Goal: Information Seeking & Learning: Learn about a topic

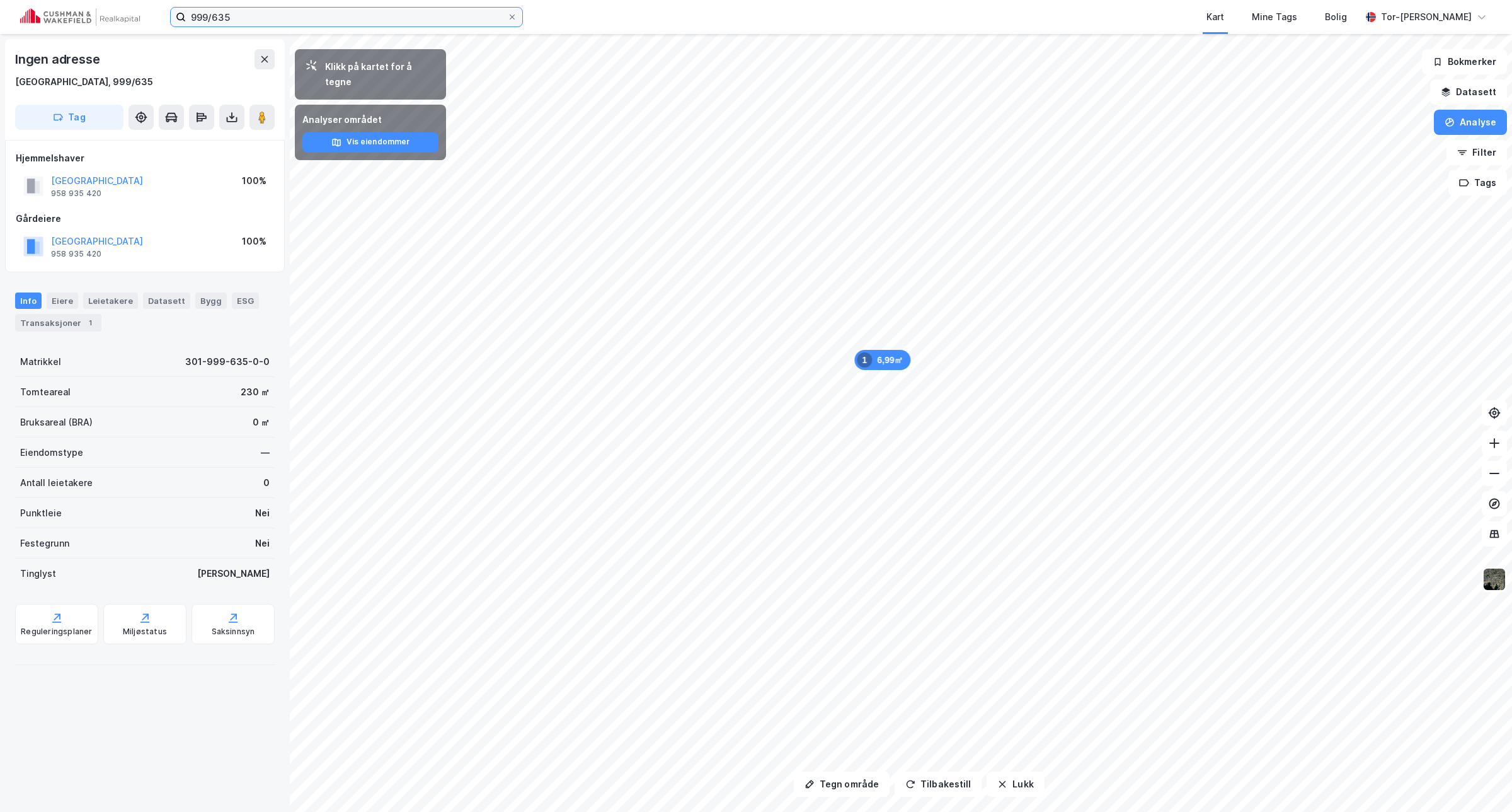
click at [299, 10] on input "999/635" at bounding box center [346, 16] width 321 height 19
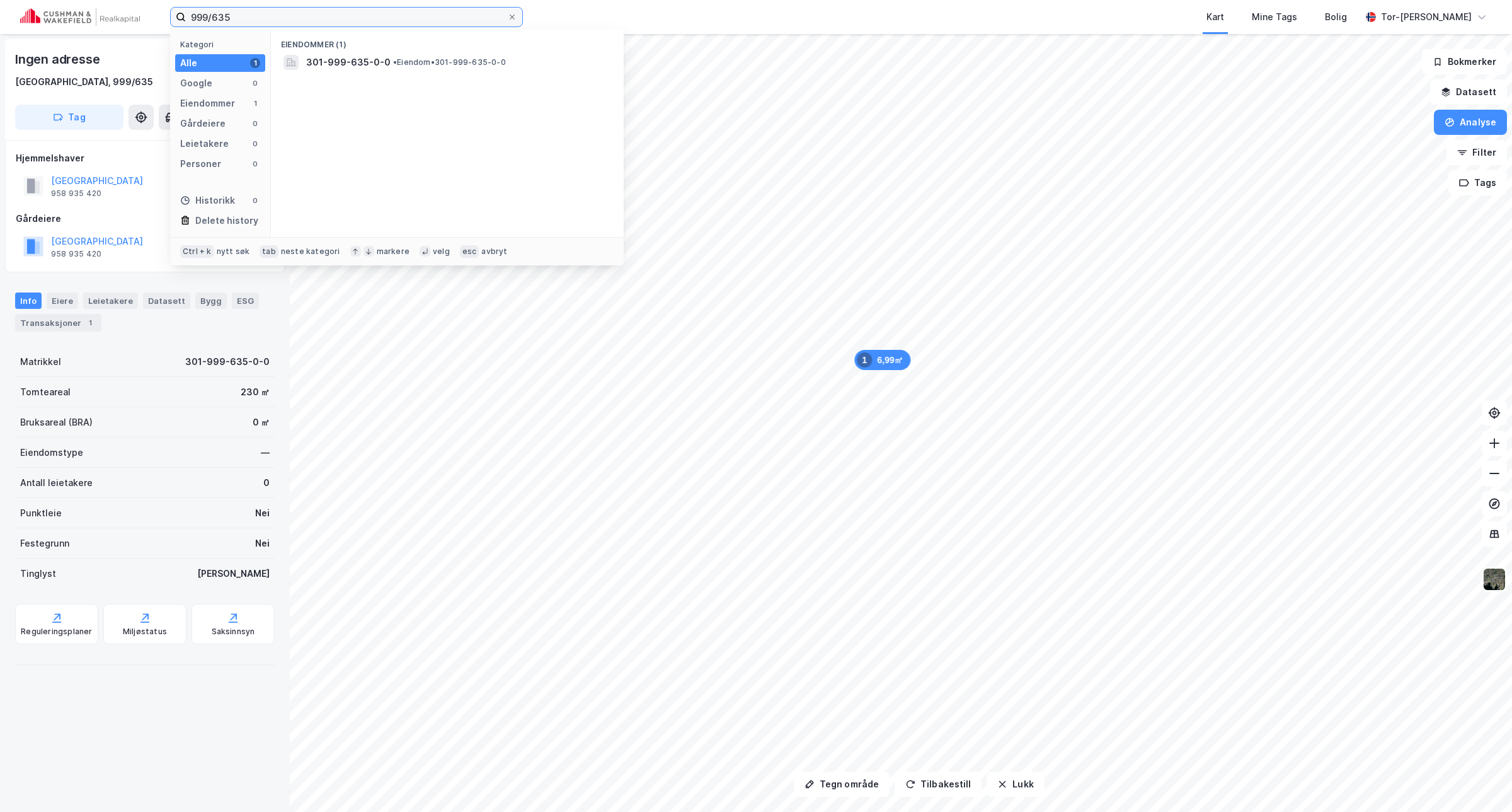
click at [299, 11] on input "999/635" at bounding box center [346, 16] width 321 height 19
drag, startPoint x: 299, startPoint y: 11, endPoint x: 307, endPoint y: 20, distance: 12.0
click at [299, 12] on input "999/635" at bounding box center [346, 16] width 321 height 19
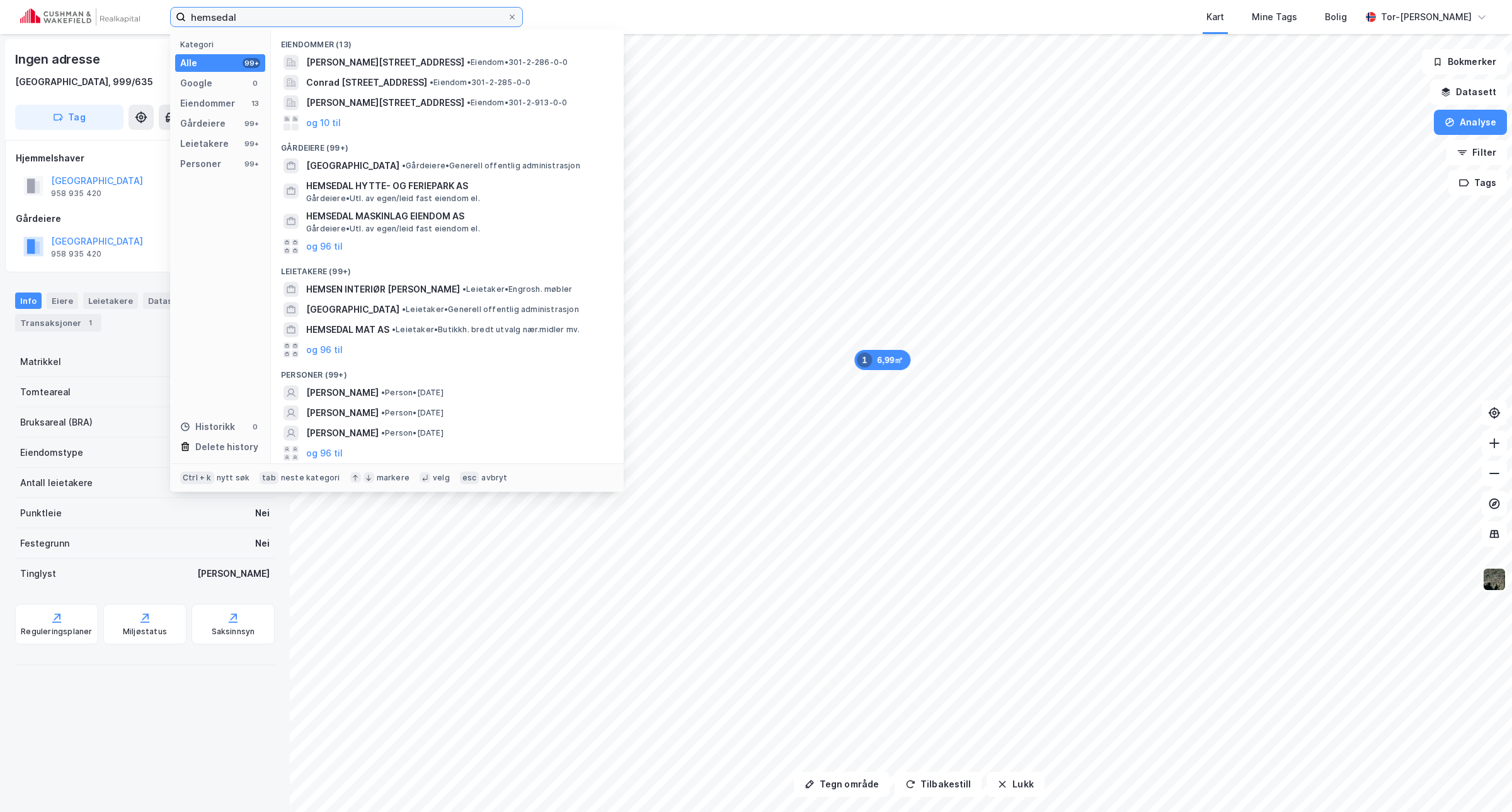
type input "hemsedal"
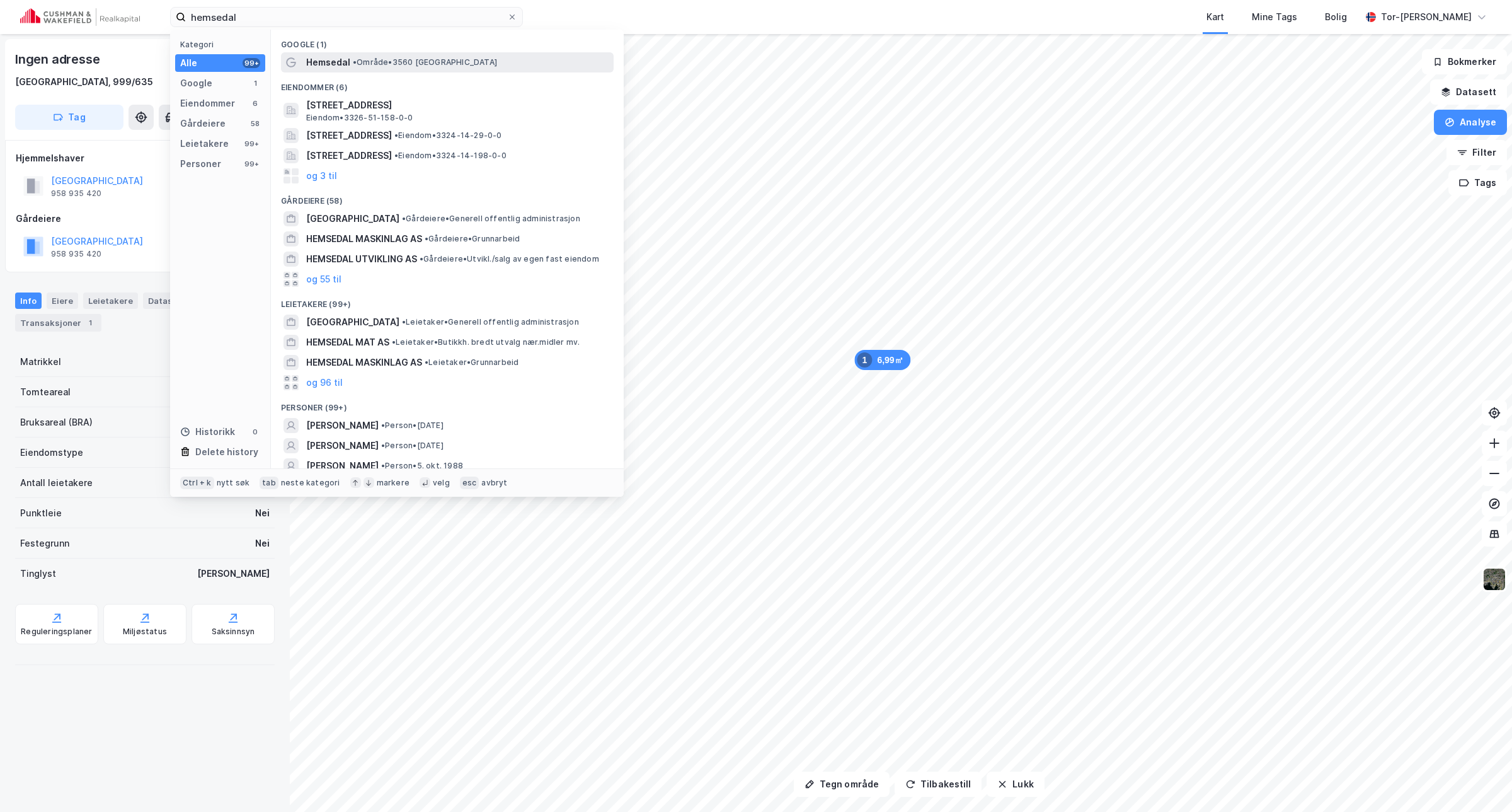
click at [345, 61] on span "Hemsedal" at bounding box center [328, 62] width 44 height 15
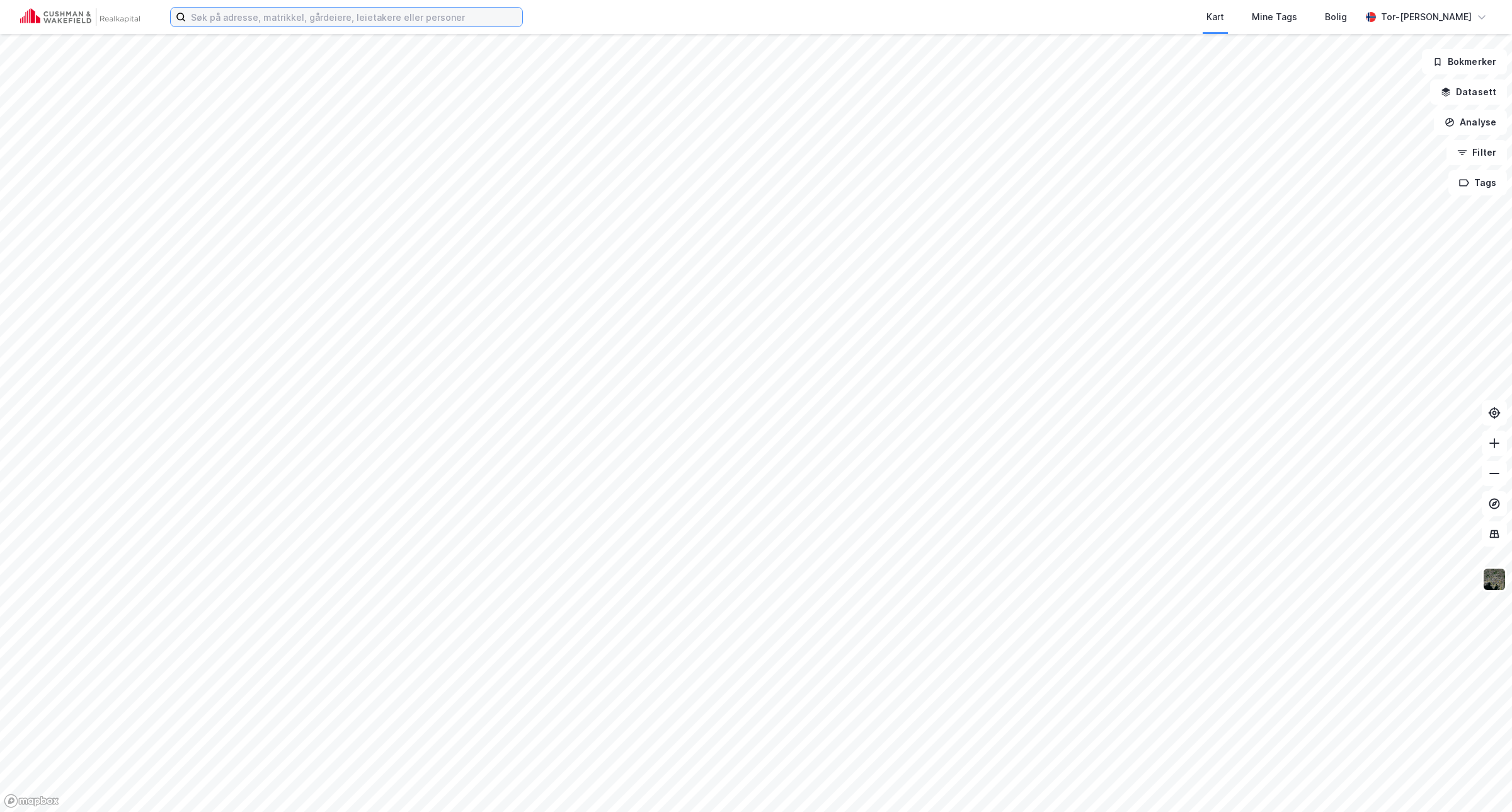
click at [242, 16] on input at bounding box center [354, 16] width 337 height 19
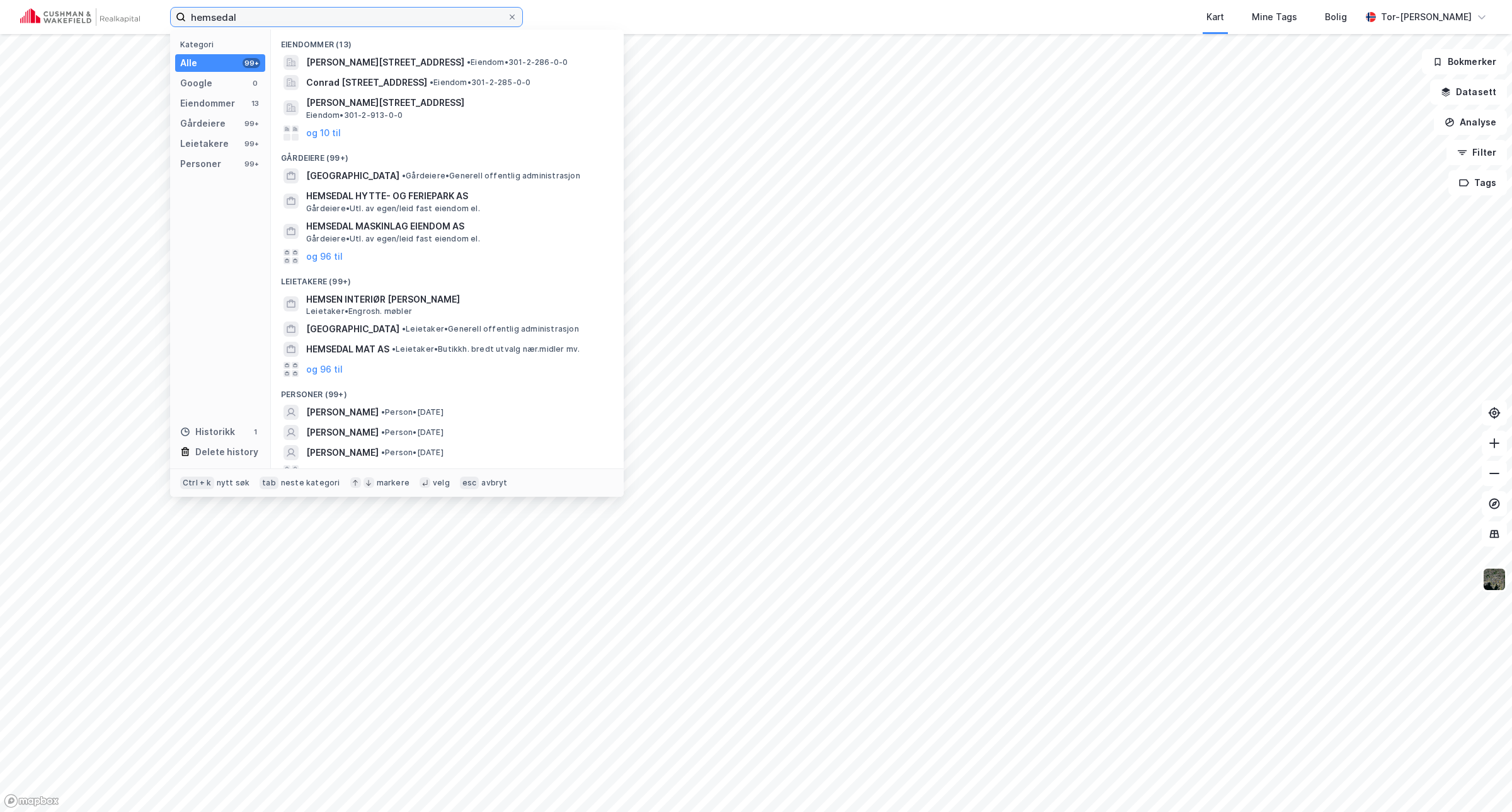
type input "hemsedal"
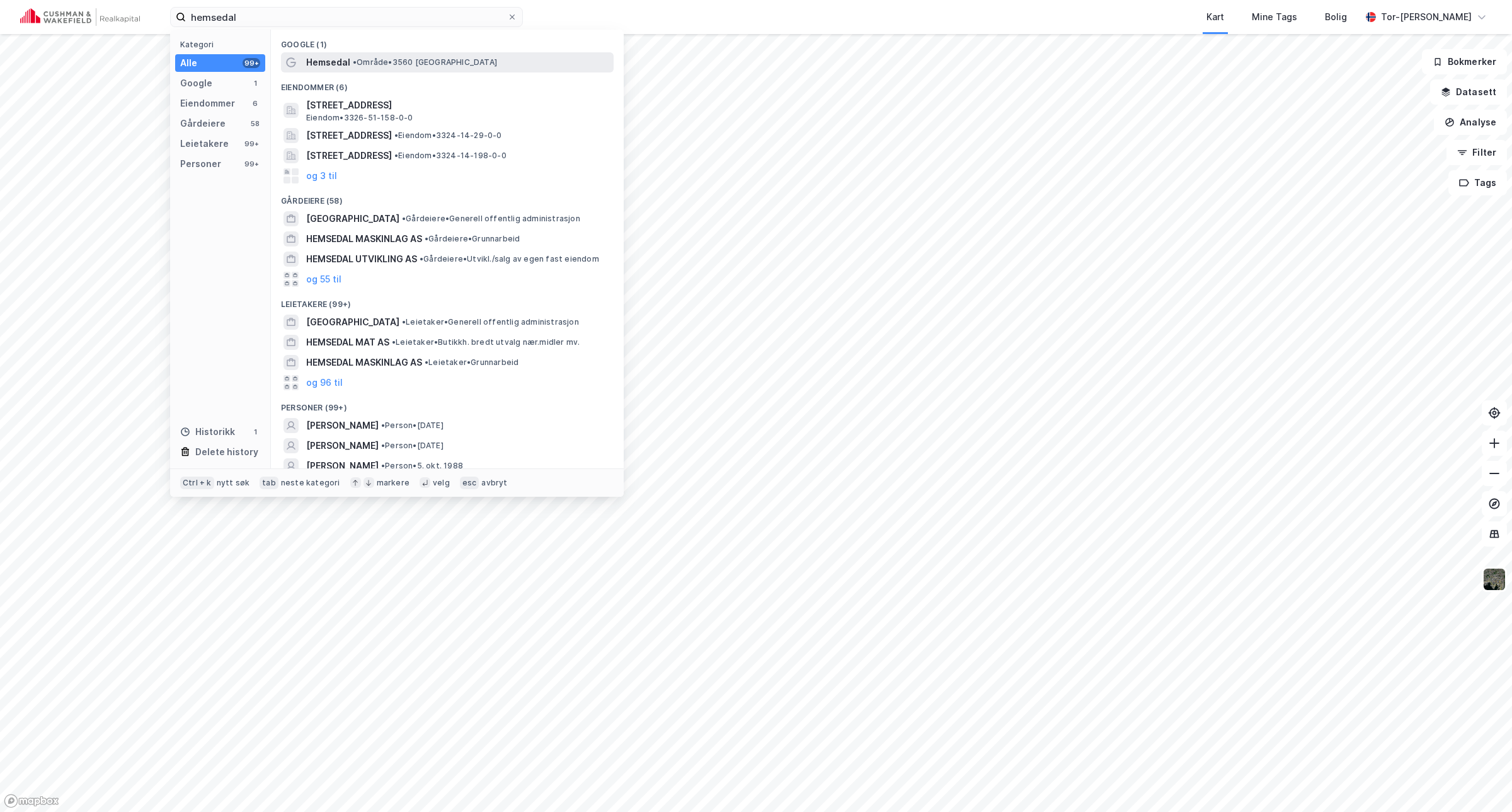
click at [376, 70] on div "Hemsedal • Område • 3560 [GEOGRAPHIC_DATA]" at bounding box center [459, 62] width 305 height 15
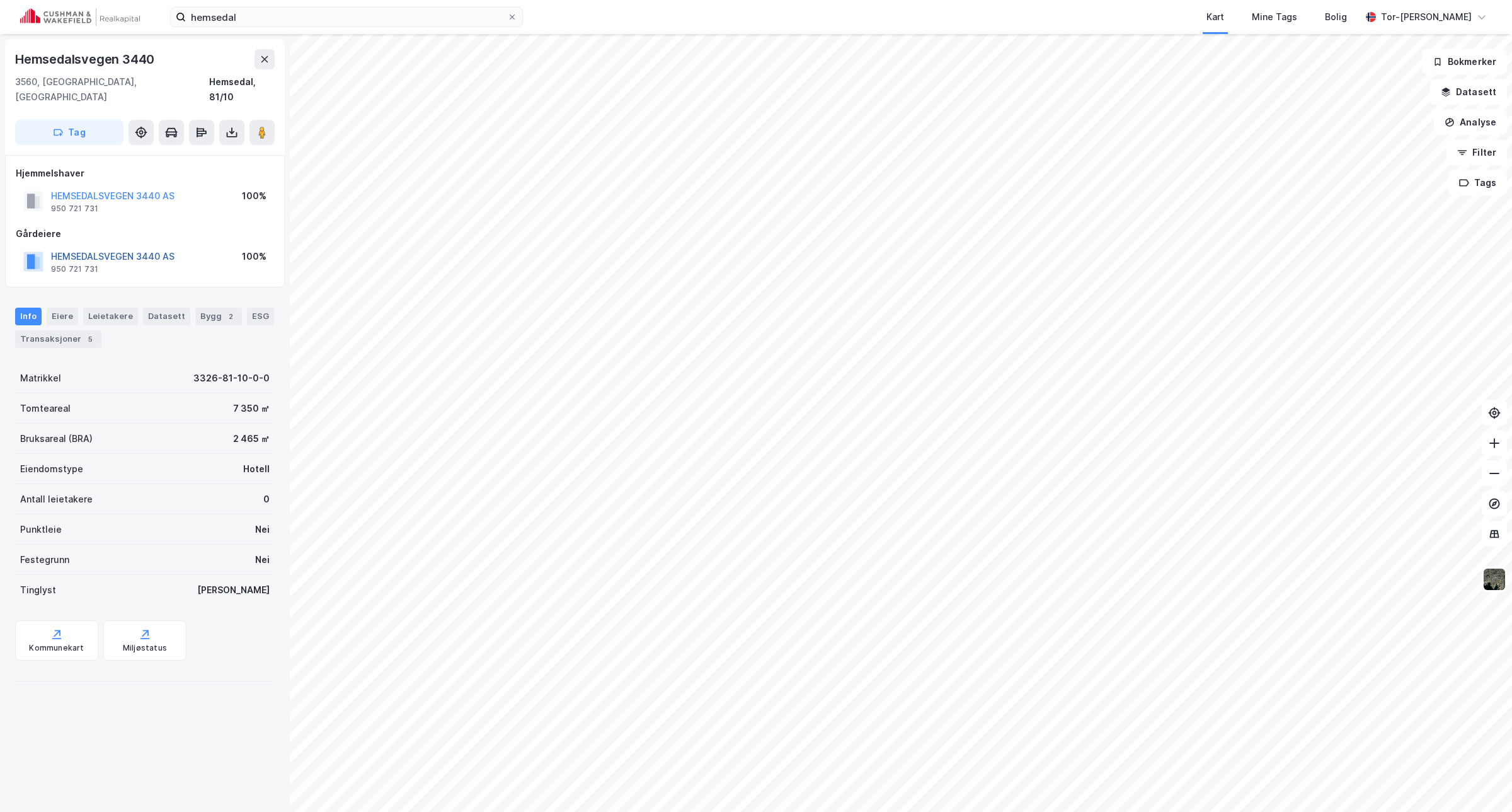
click at [0, 0] on button "HEMSEDALSVEGEN 3440 AS" at bounding box center [0, 0] width 0 height 0
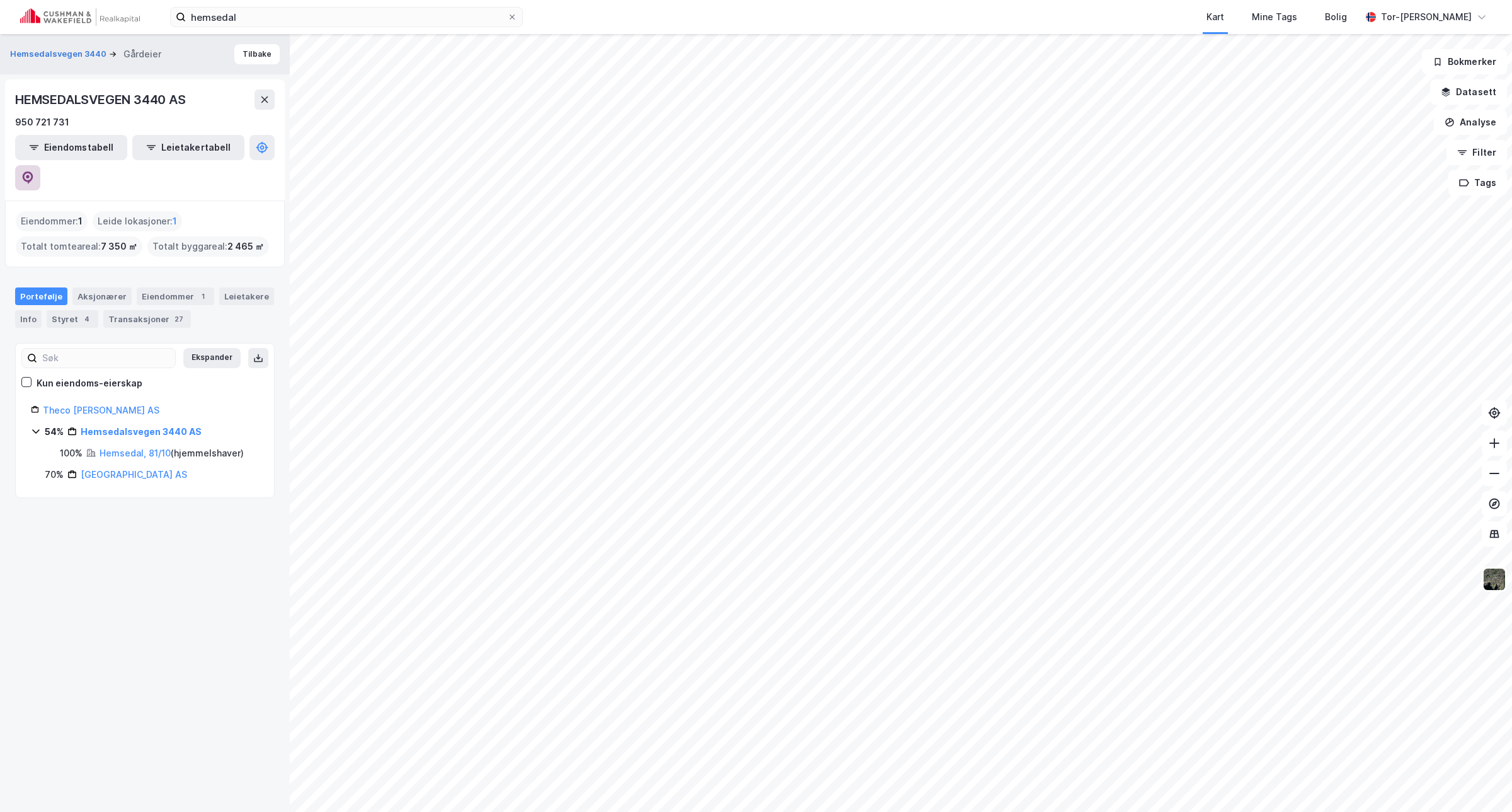
click at [40, 166] on button at bounding box center [27, 178] width 25 height 25
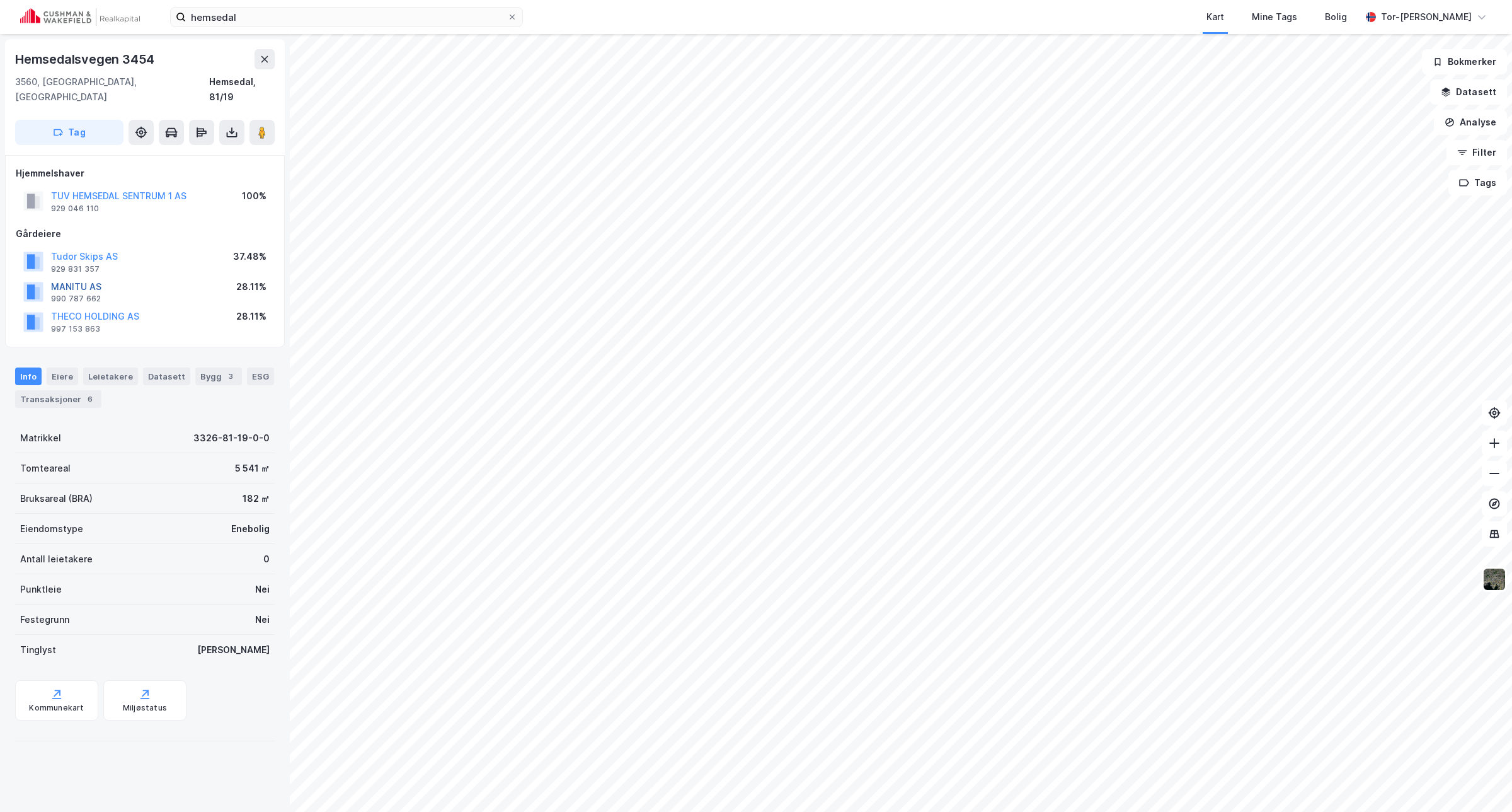
click at [0, 0] on button "MANITU AS" at bounding box center [0, 0] width 0 height 0
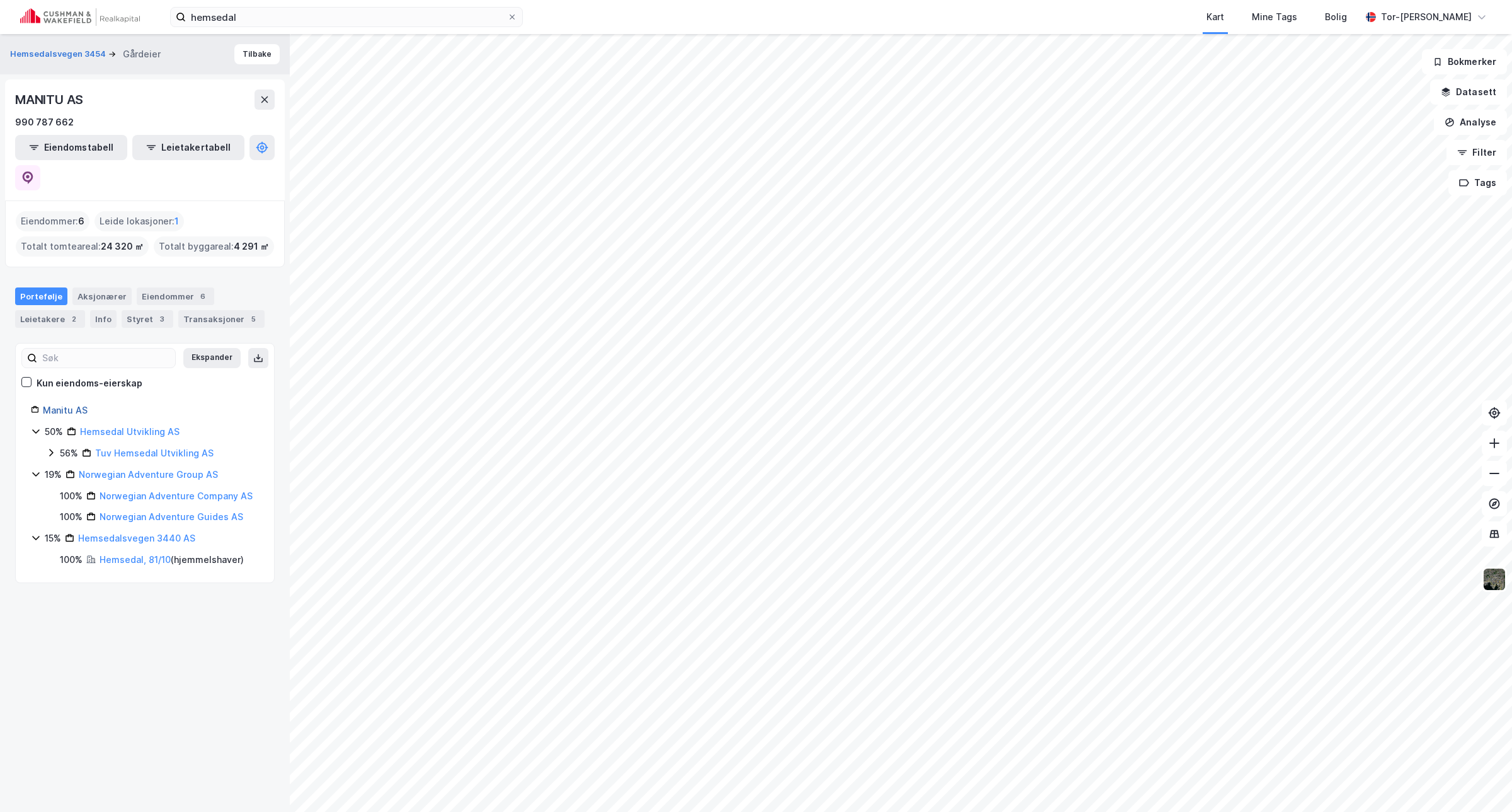
click at [70, 405] on link "Manitu AS" at bounding box center [65, 410] width 45 height 11
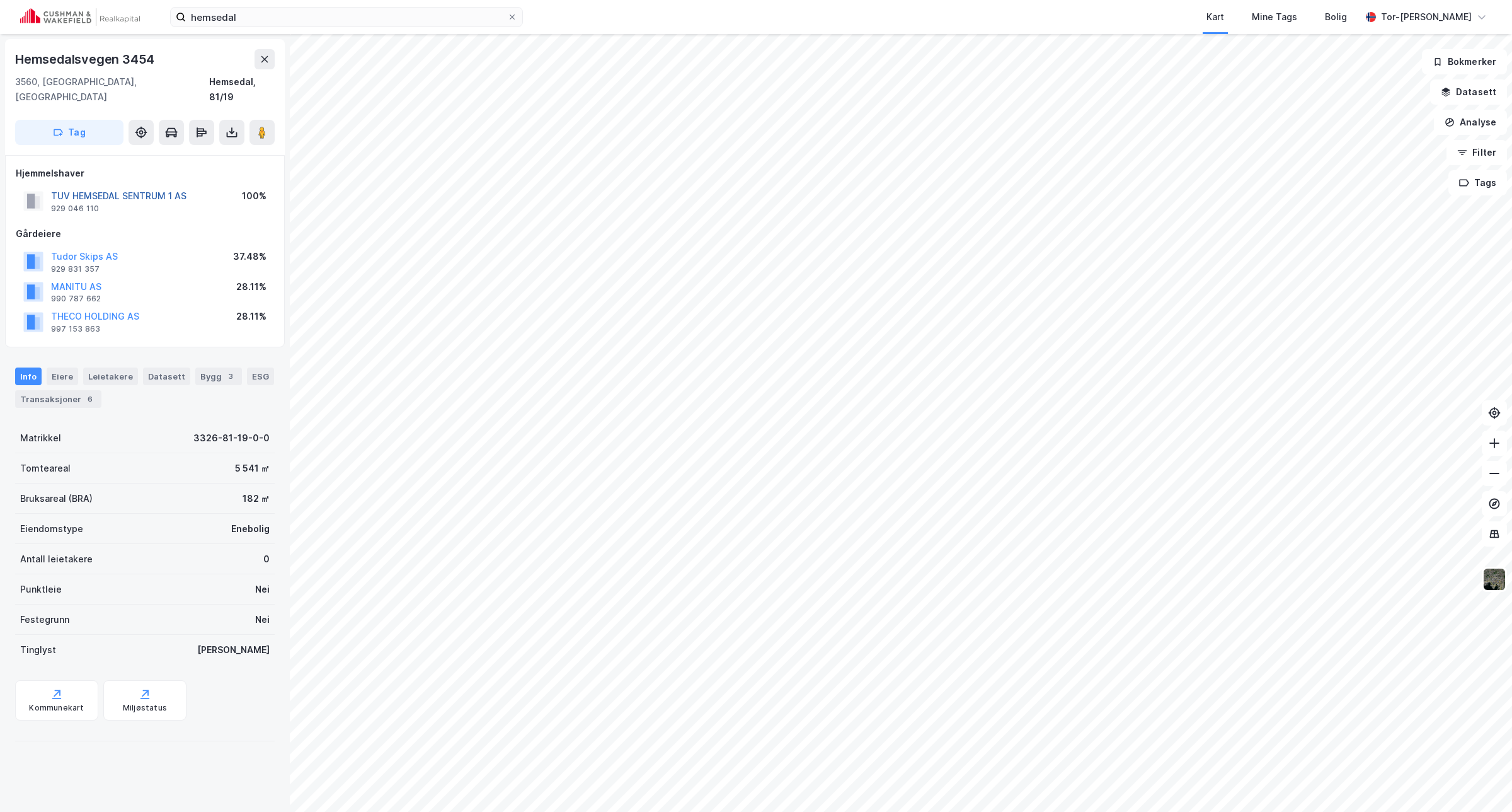
click at [0, 0] on button "TUV HEMSEDAL SENTRUM 1 AS" at bounding box center [0, 0] width 0 height 0
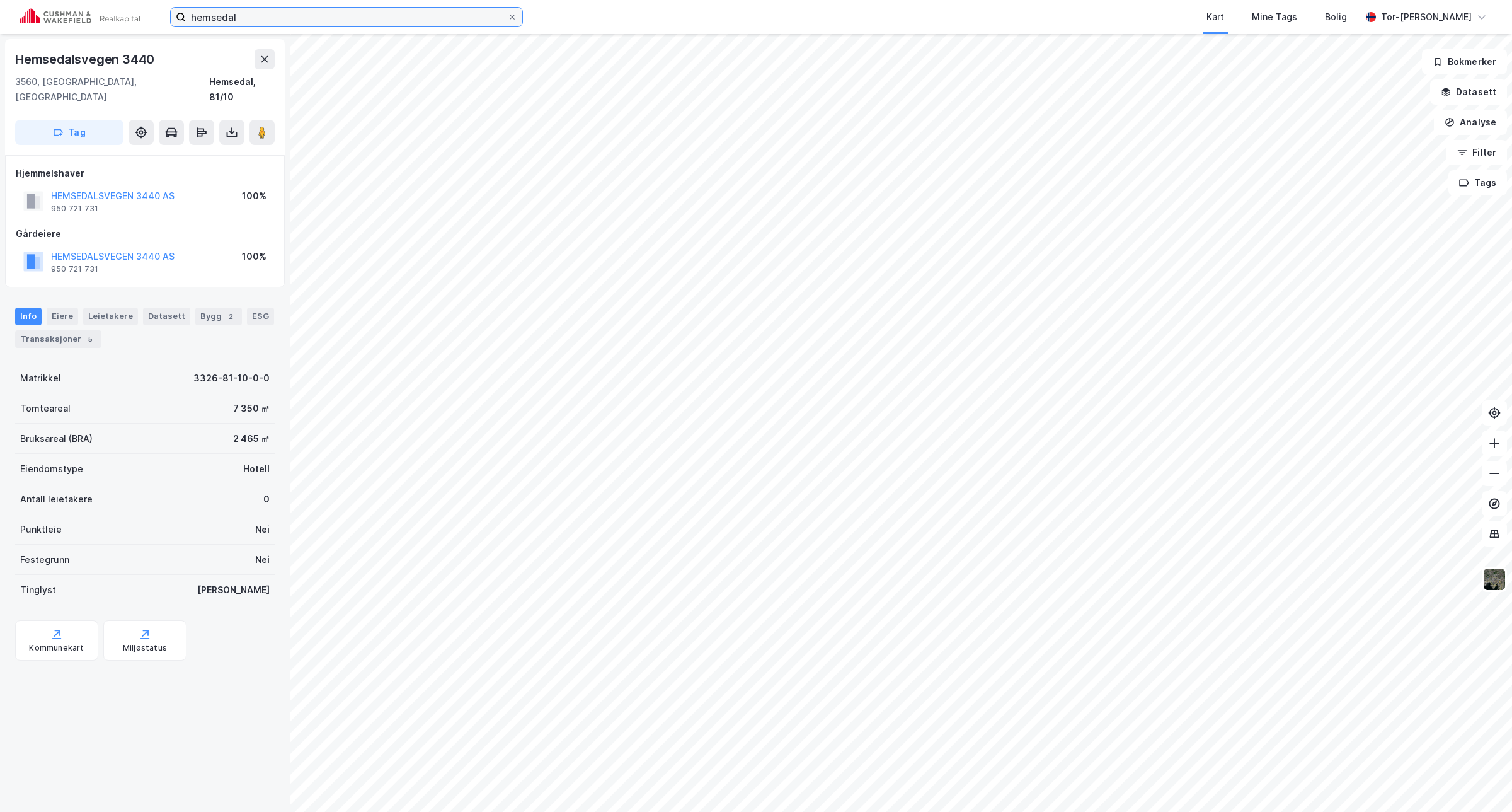
click at [362, 20] on input "hemsedal" at bounding box center [346, 16] width 321 height 19
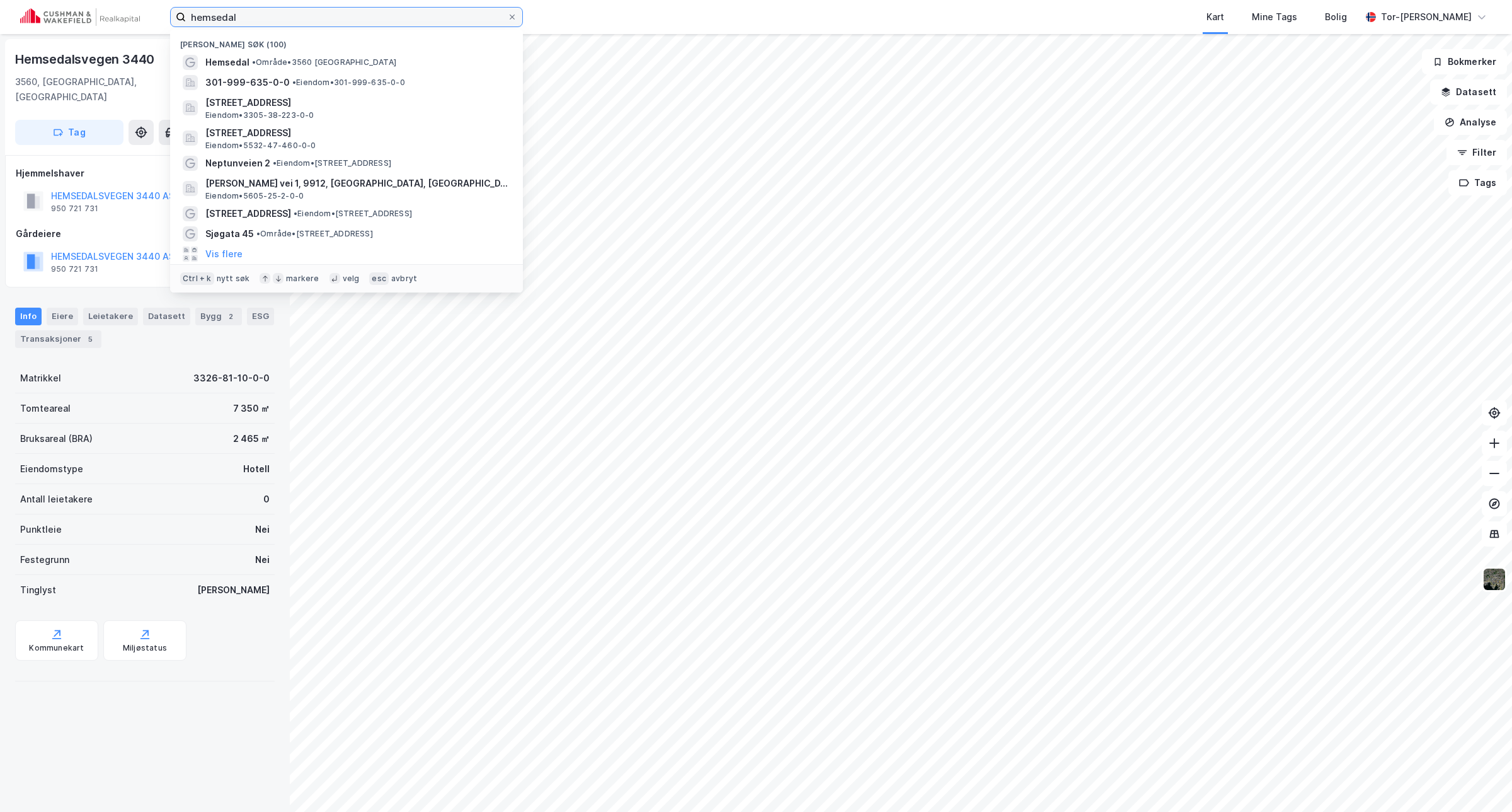
click at [361, 20] on input "hemsedal" at bounding box center [346, 16] width 321 height 19
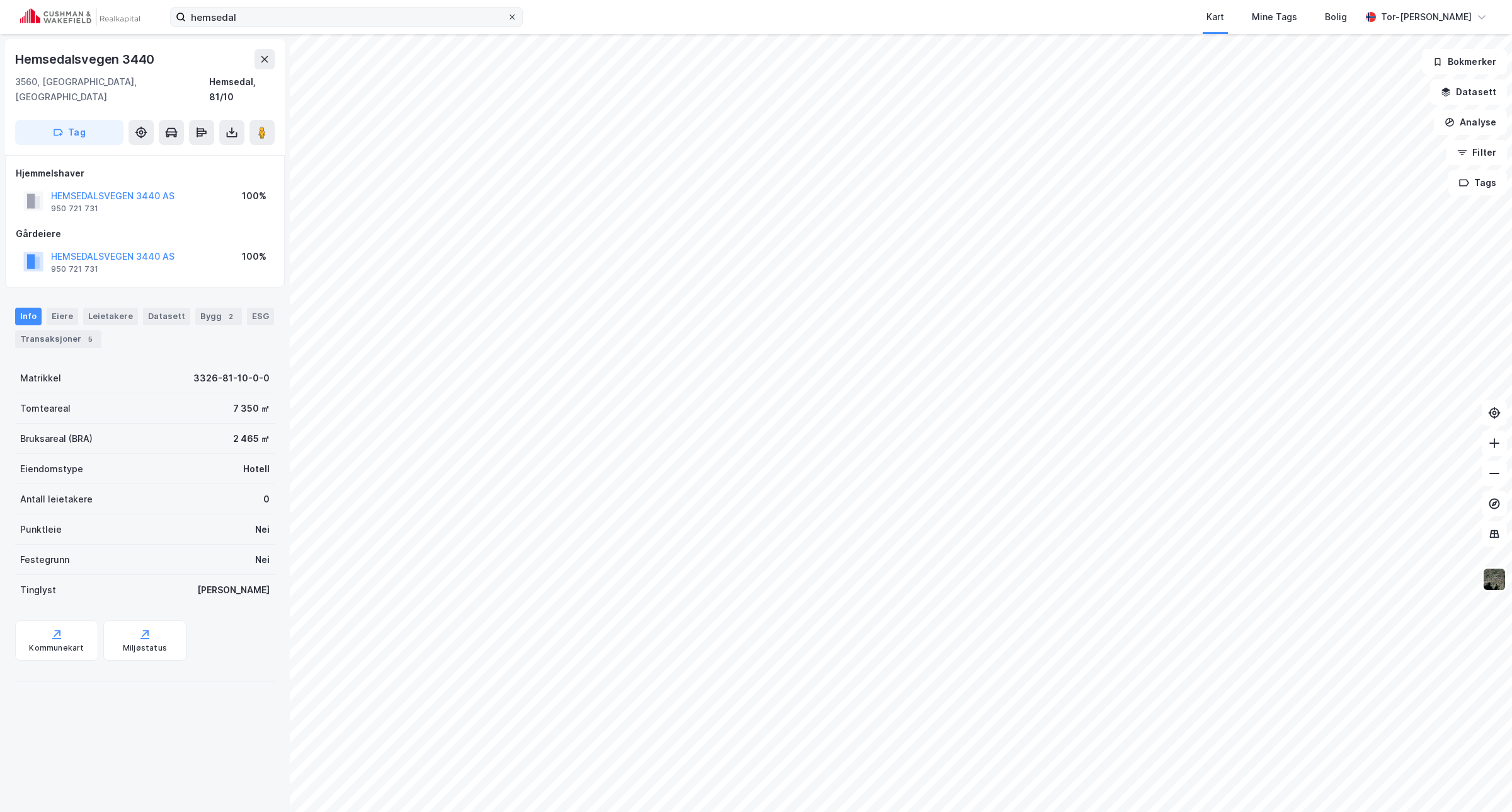
click at [510, 16] on icon at bounding box center [512, 16] width 7 height 7
click at [507, 16] on input "hemsedal" at bounding box center [346, 16] width 321 height 19
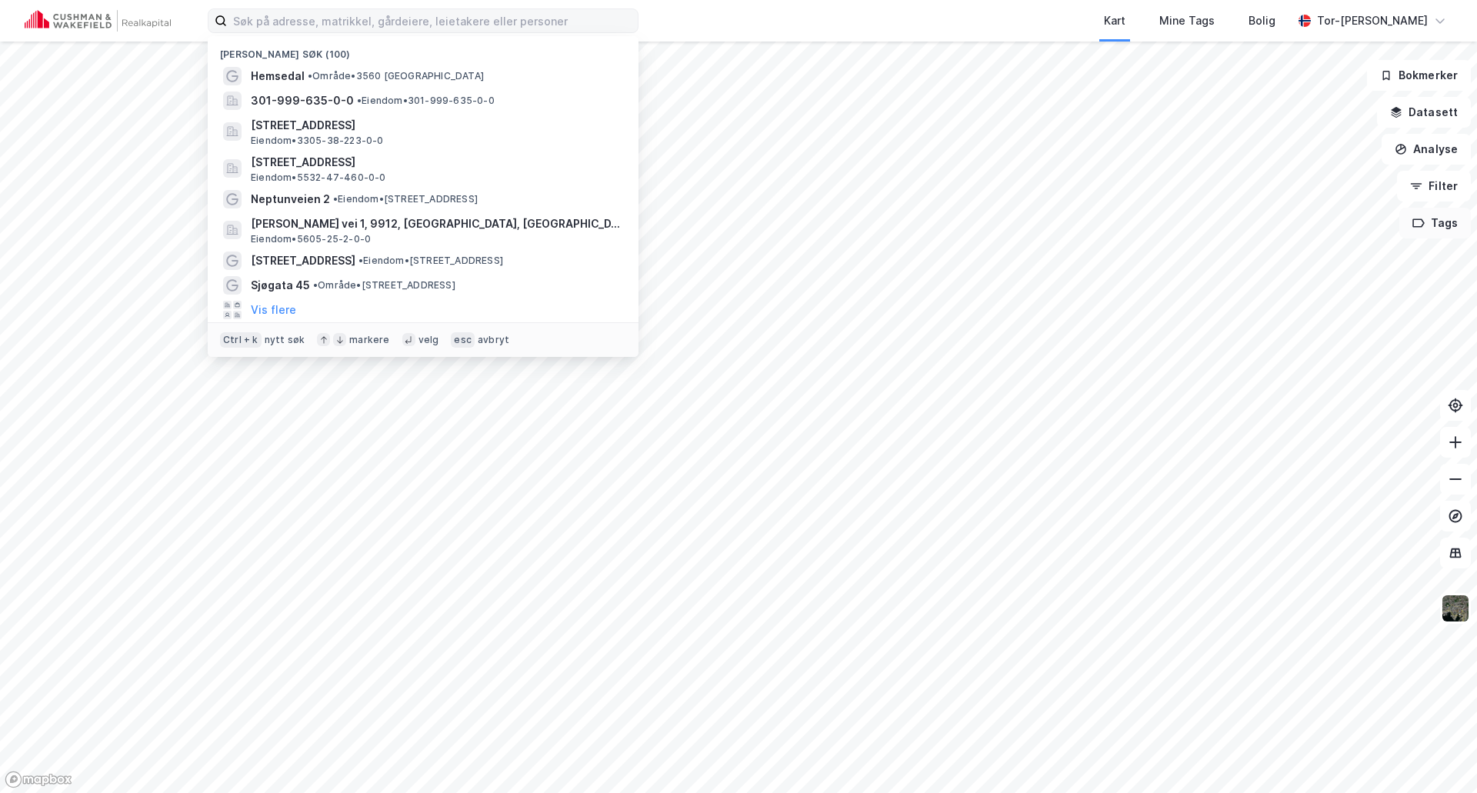
click at [1444, 224] on button "Tags" at bounding box center [1435, 223] width 72 height 31
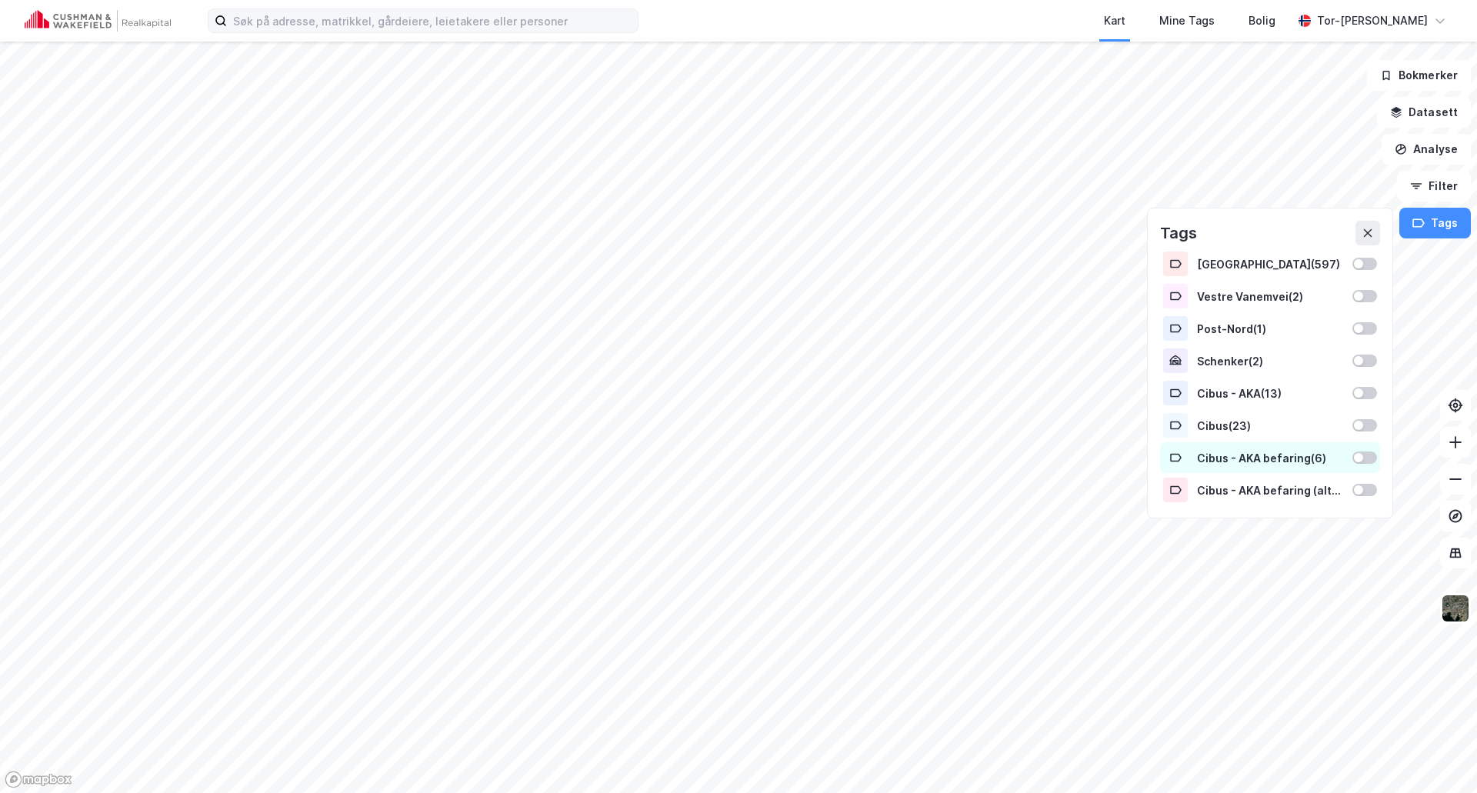
click at [1365, 460] on div at bounding box center [1364, 457] width 25 height 12
click at [1444, 227] on button "Tags" at bounding box center [1435, 223] width 72 height 31
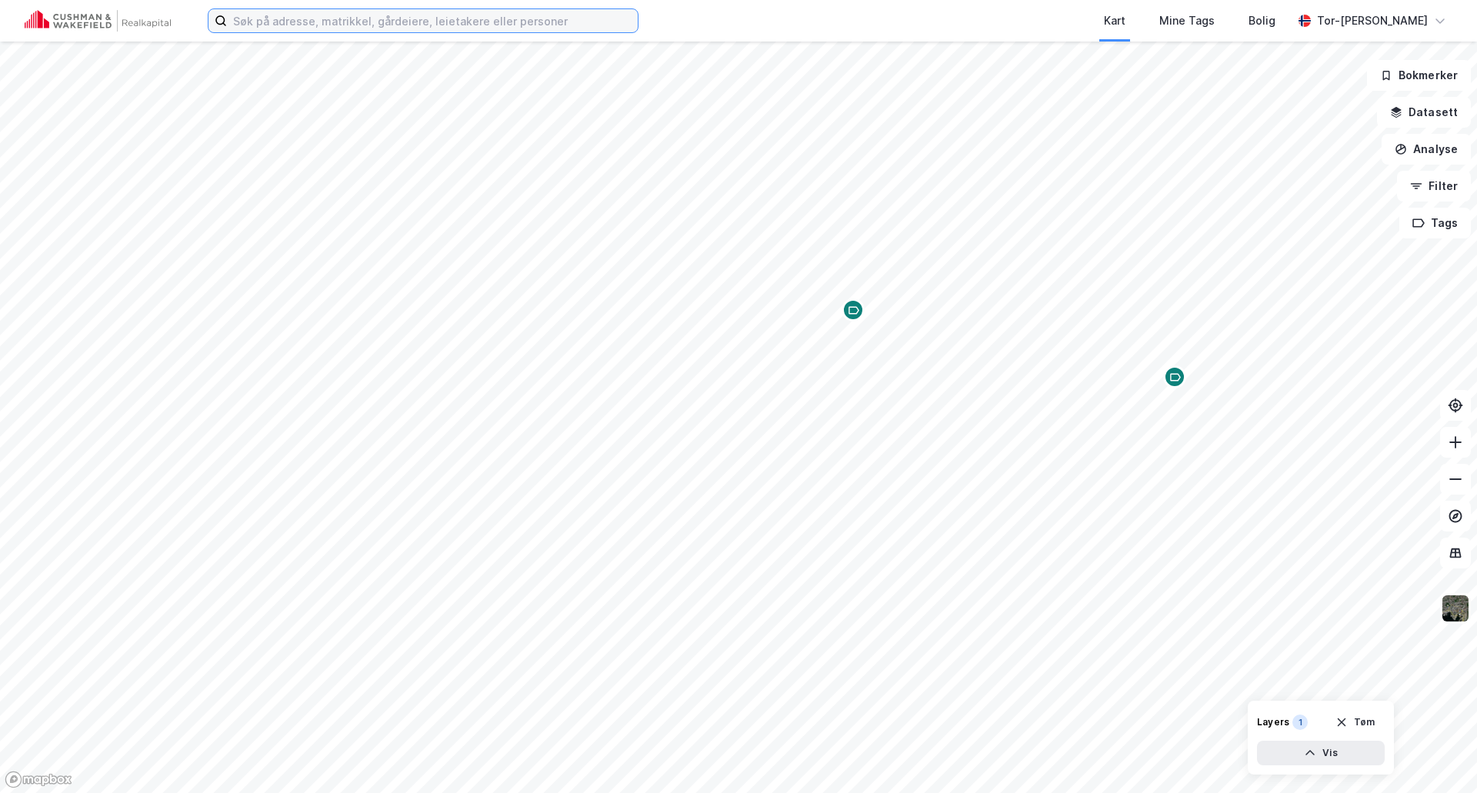
click at [365, 25] on input at bounding box center [432, 20] width 411 height 23
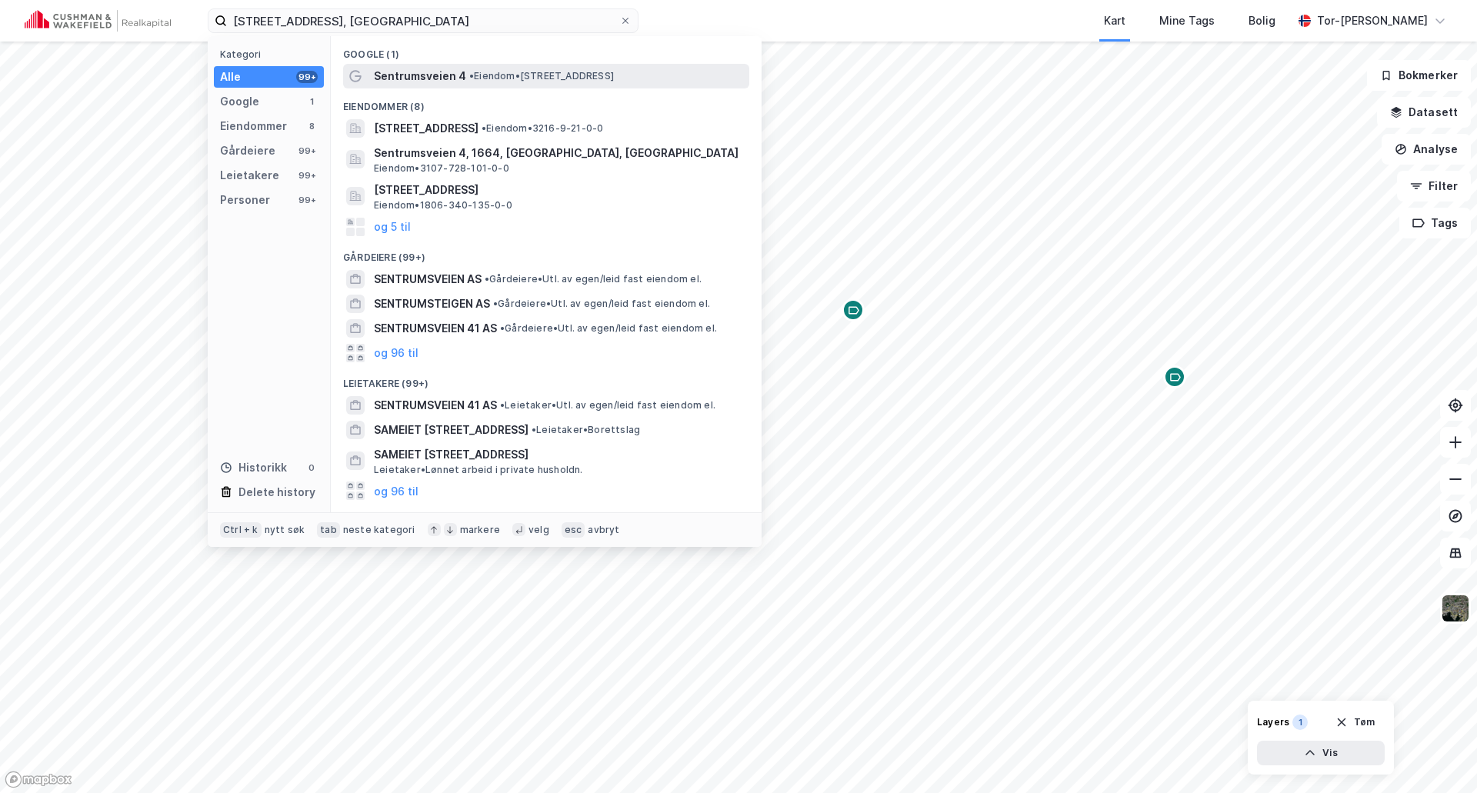
click at [529, 76] on span "• Eiendom • [STREET_ADDRESS]" at bounding box center [541, 76] width 145 height 12
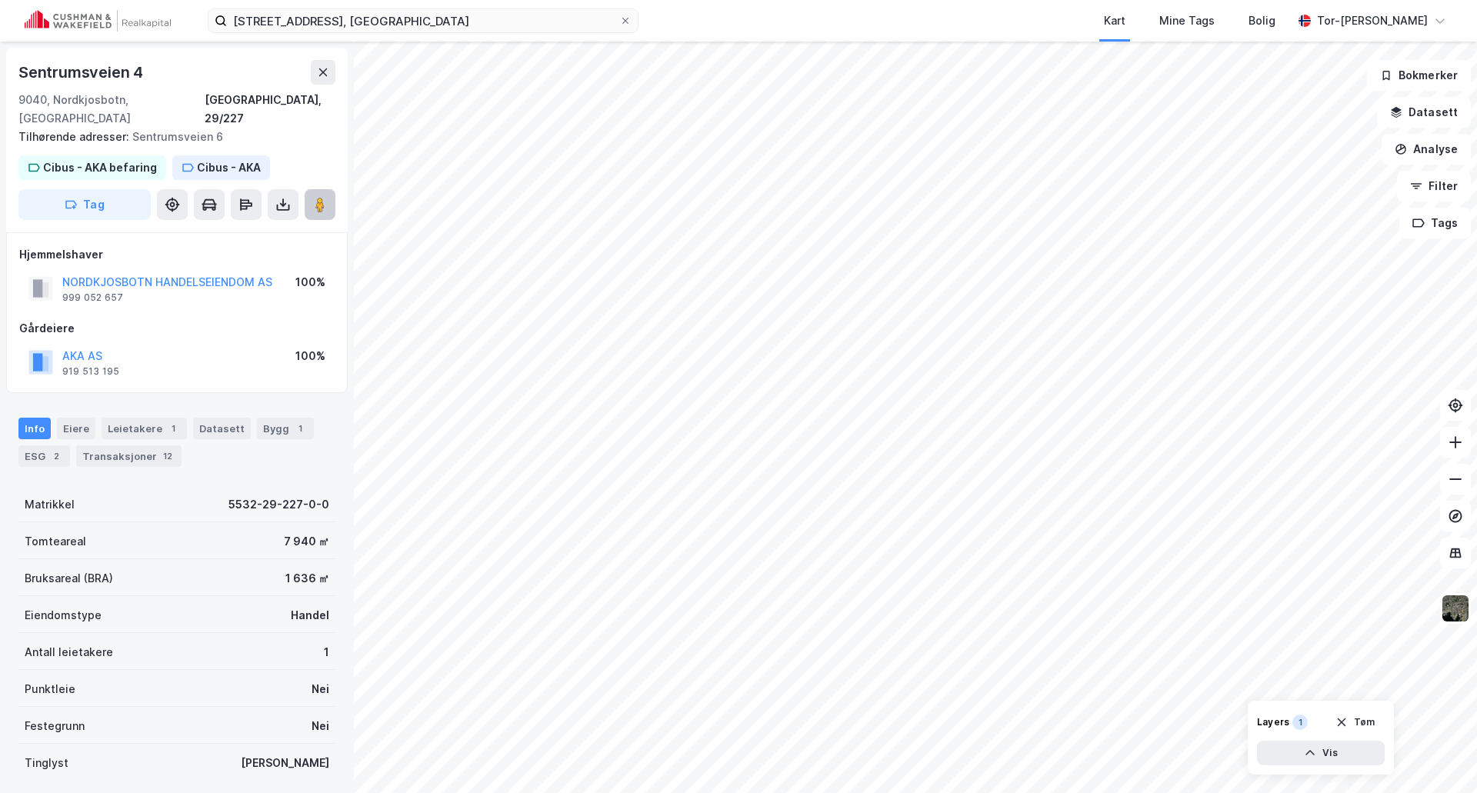
click at [324, 197] on image at bounding box center [319, 204] width 9 height 15
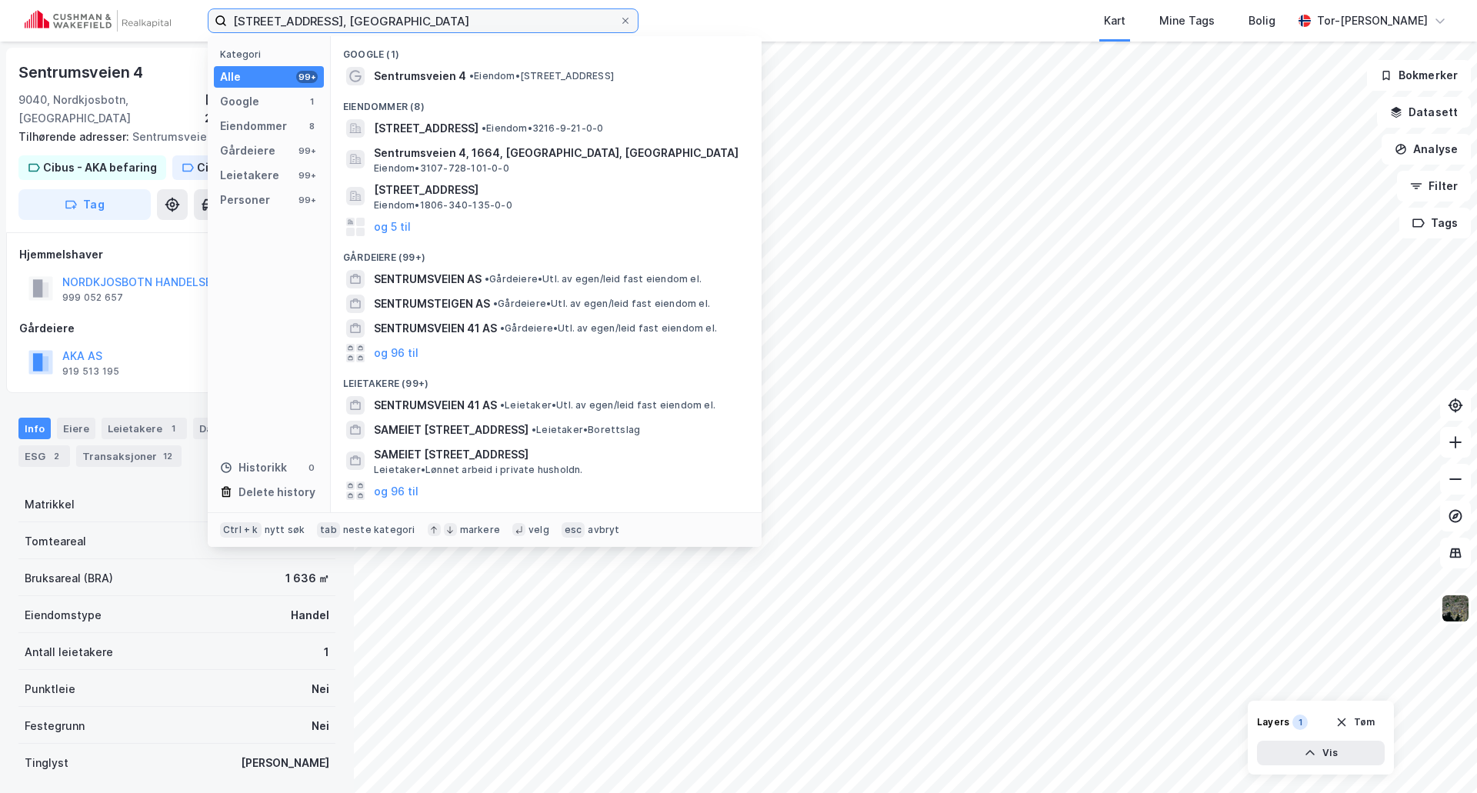
click at [318, 12] on input "[STREET_ADDRESS], [GEOGRAPHIC_DATA]" at bounding box center [423, 20] width 392 height 23
click at [319, 12] on input "[STREET_ADDRESS], [GEOGRAPHIC_DATA]" at bounding box center [423, 20] width 392 height 23
click at [320, 15] on input "[STREET_ADDRESS], [GEOGRAPHIC_DATA]" at bounding box center [423, 20] width 392 height 23
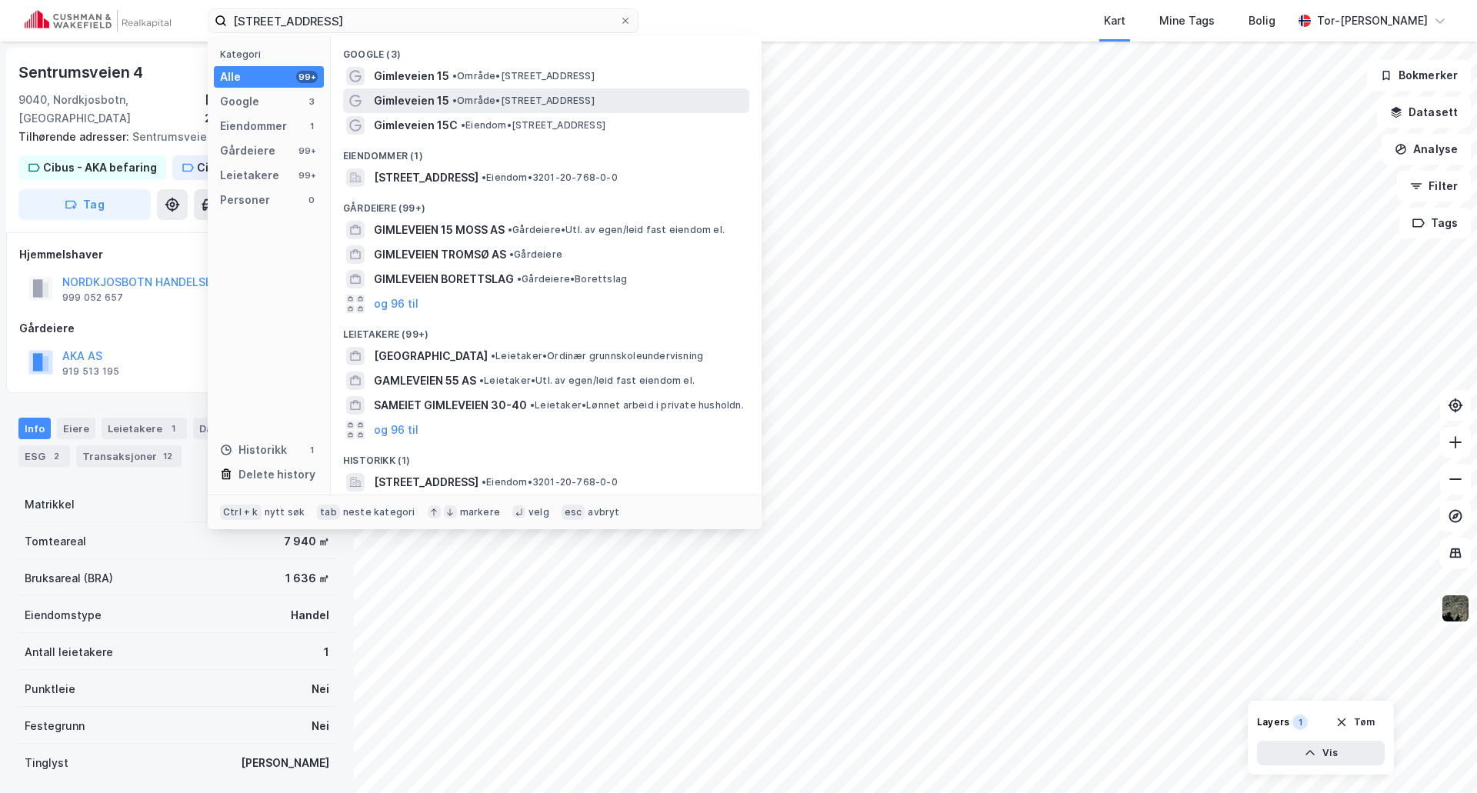
click at [512, 95] on span "• Område • [STREET_ADDRESS]" at bounding box center [523, 101] width 142 height 12
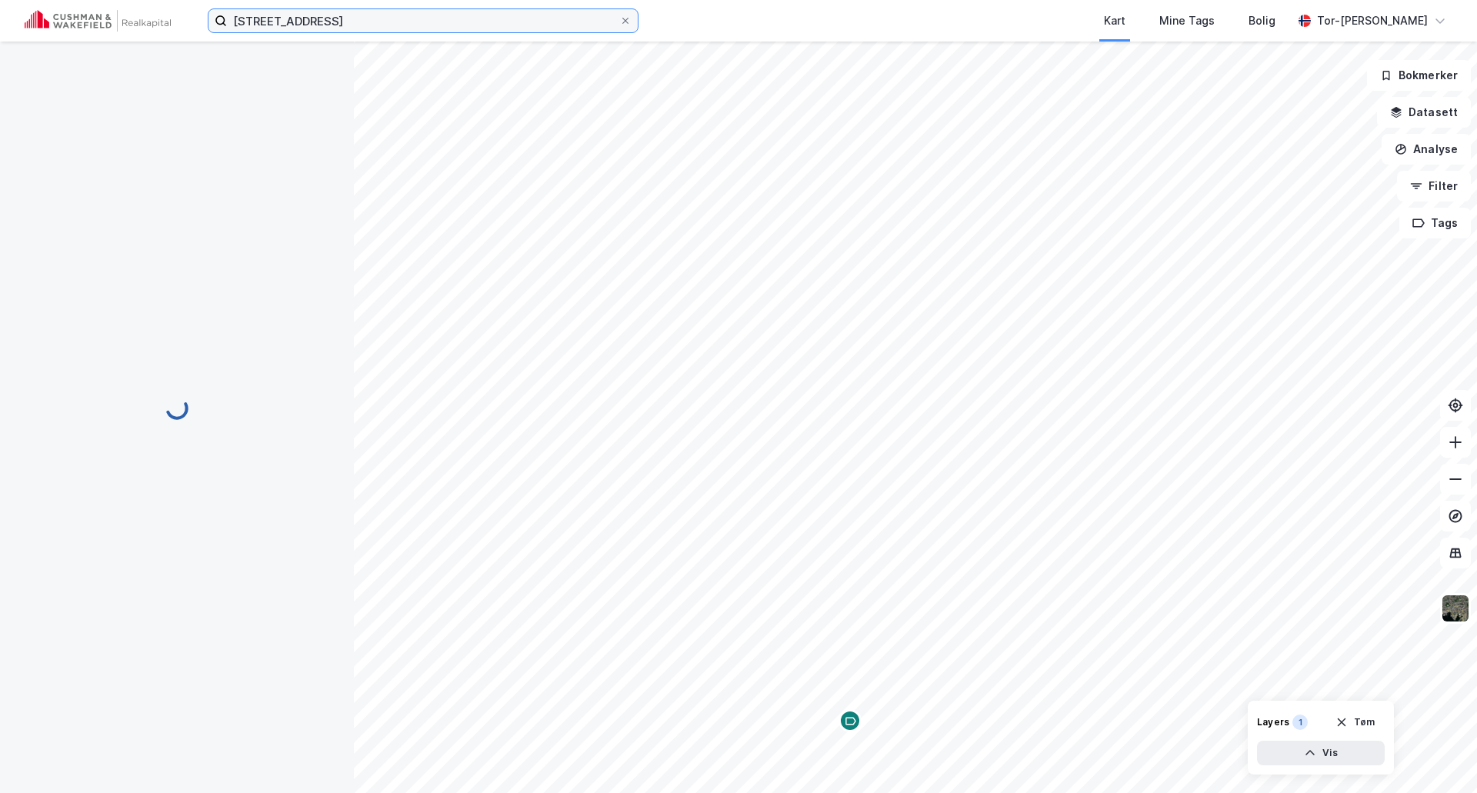
click at [421, 30] on input "[STREET_ADDRESS]" at bounding box center [423, 20] width 392 height 23
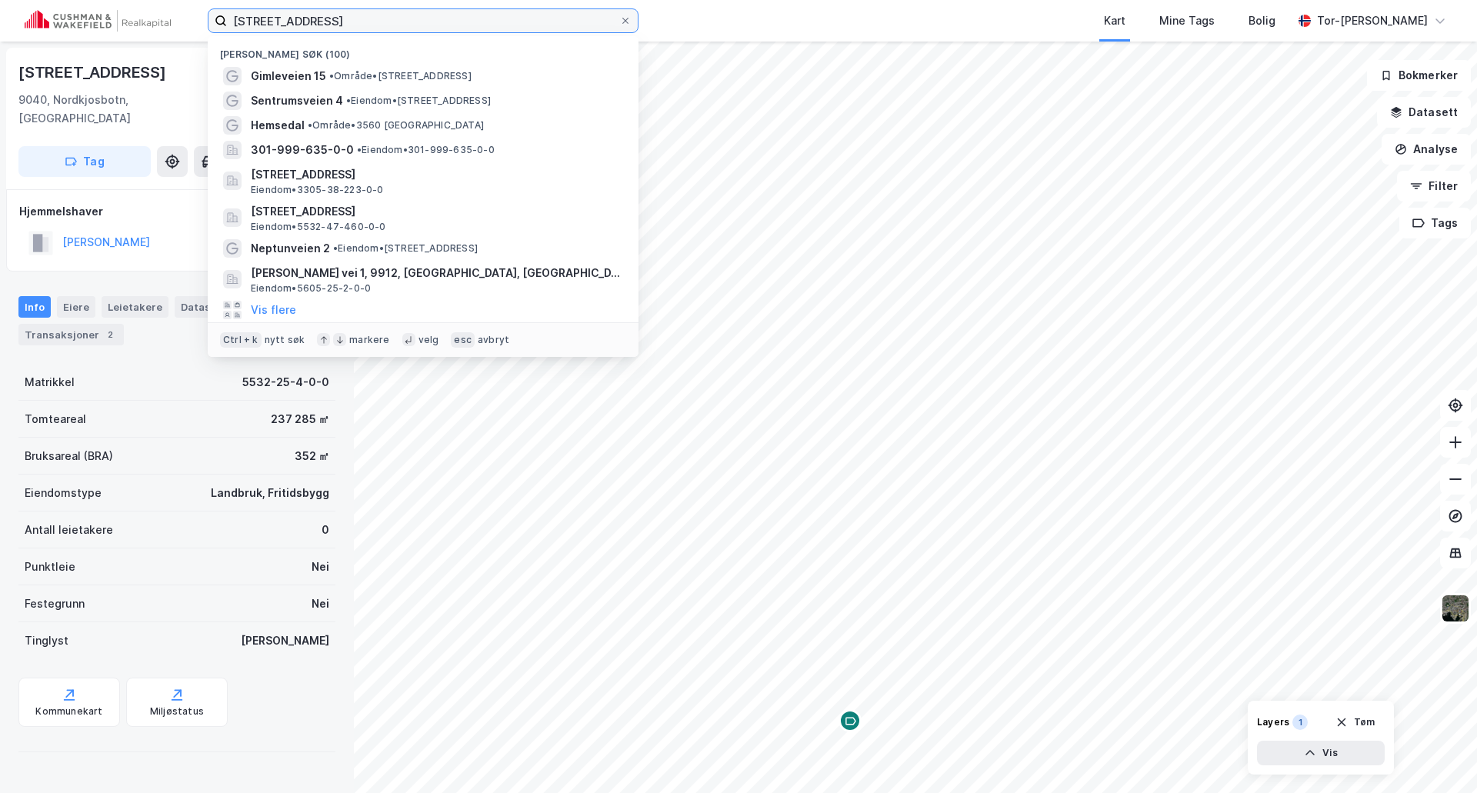
click at [326, 20] on input "[STREET_ADDRESS]" at bounding box center [423, 20] width 392 height 23
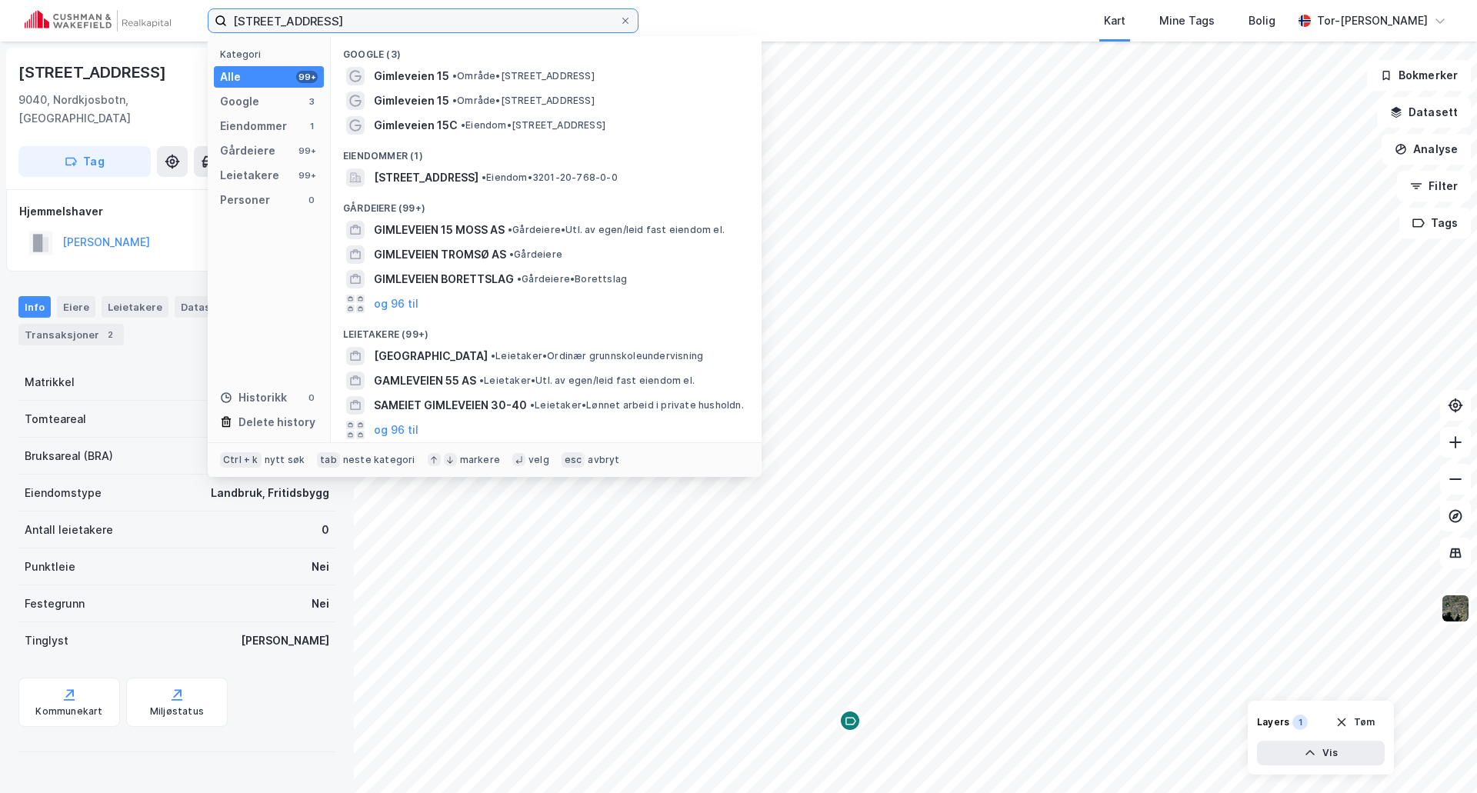
type input "[STREET_ADDRESS]"
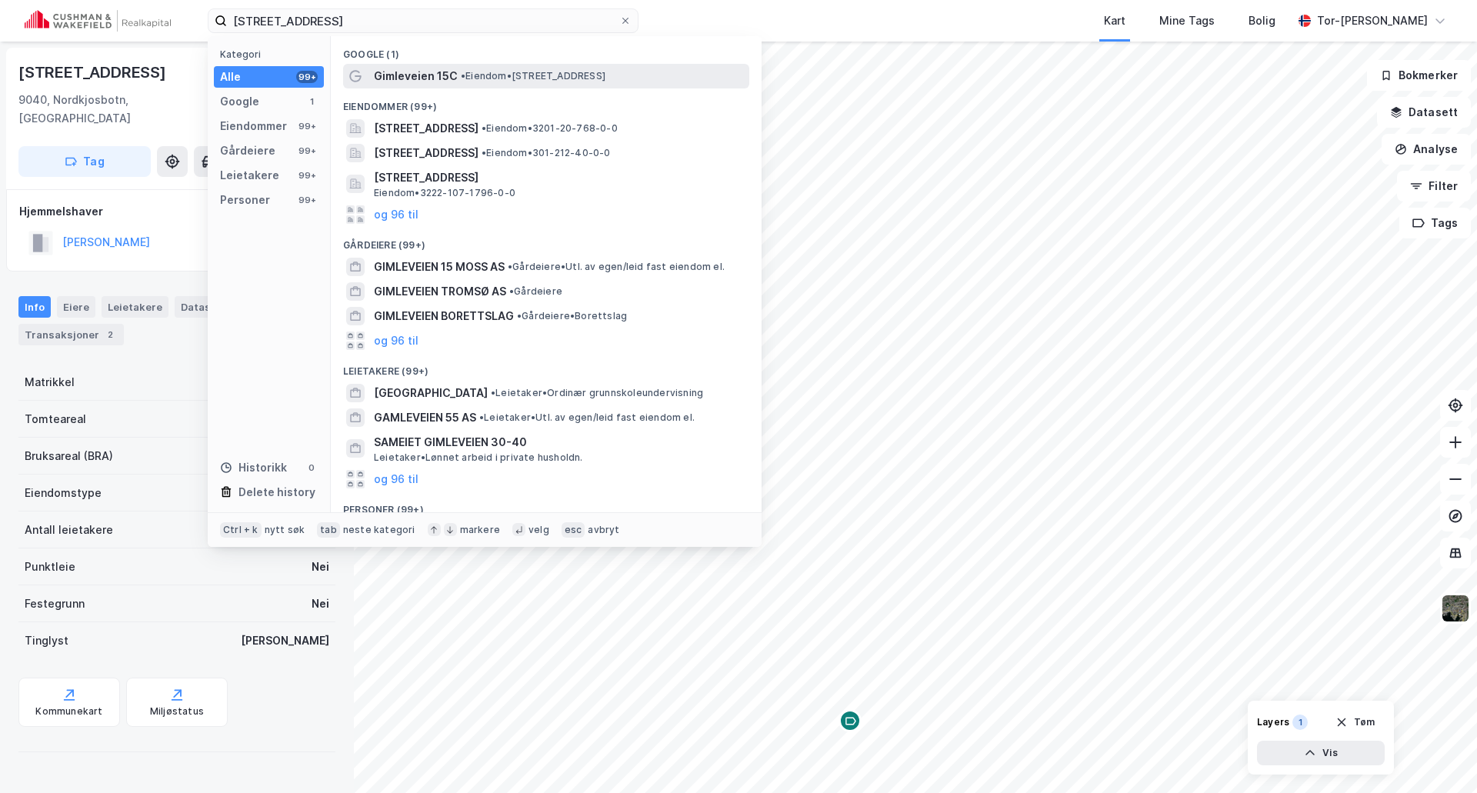
click at [541, 78] on span "• Eiendom • [STREET_ADDRESS]" at bounding box center [533, 76] width 145 height 12
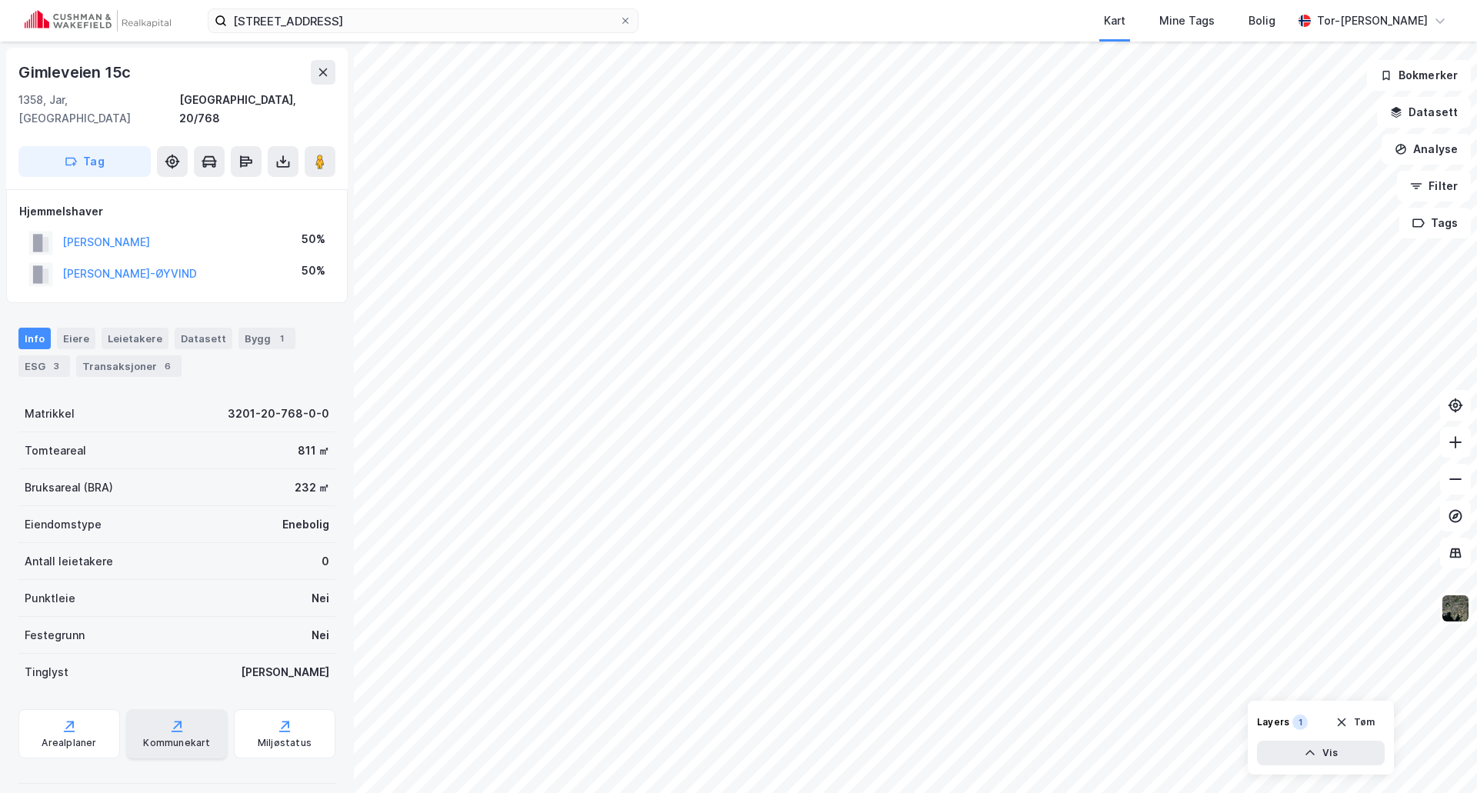
click at [155, 717] on div "Kommunekart" at bounding box center [177, 733] width 102 height 49
